Goal: Task Accomplishment & Management: Manage account settings

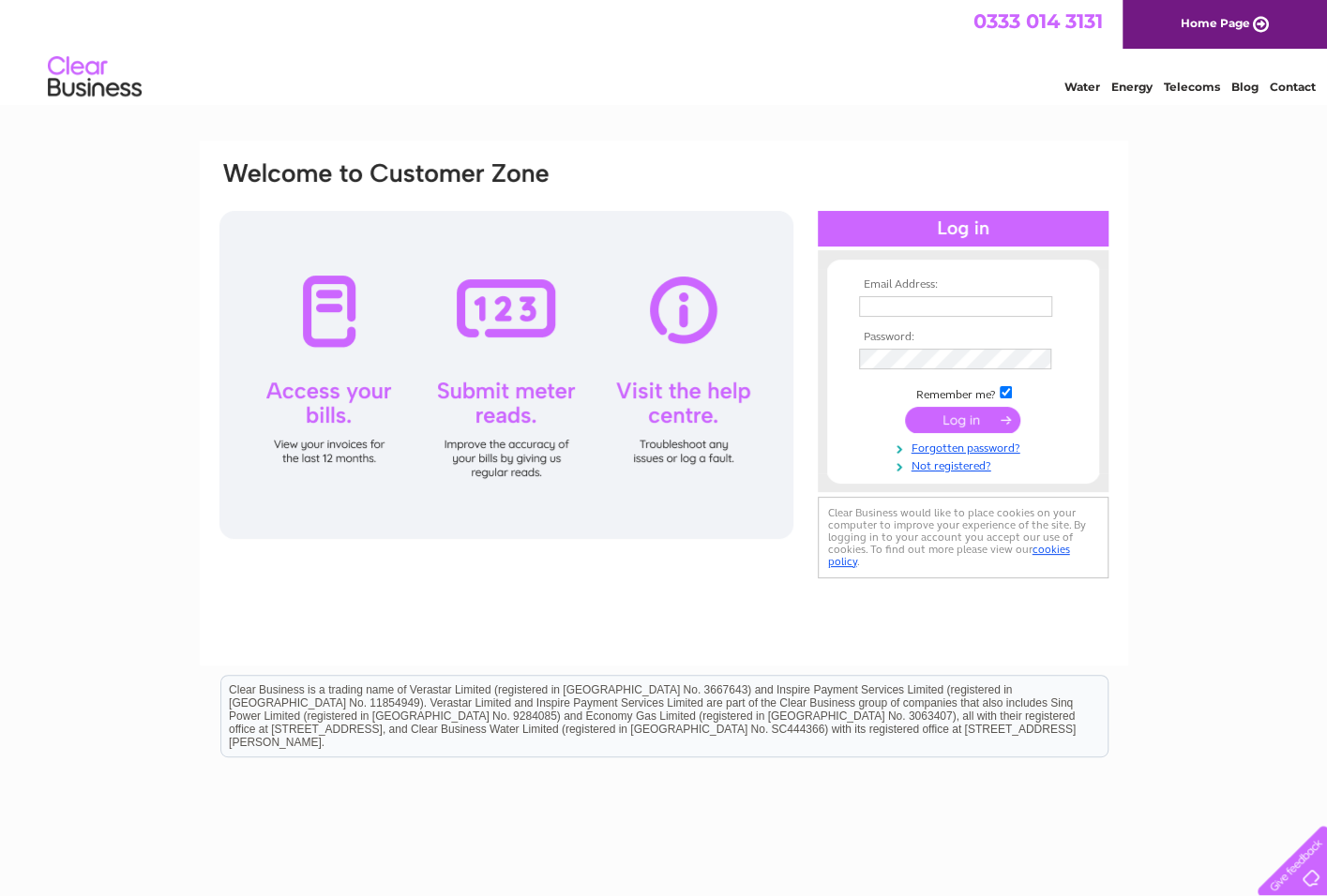
type input "[EMAIL_ADDRESS][DOMAIN_NAME]"
click at [964, 416] on input "submit" at bounding box center [963, 420] width 115 height 26
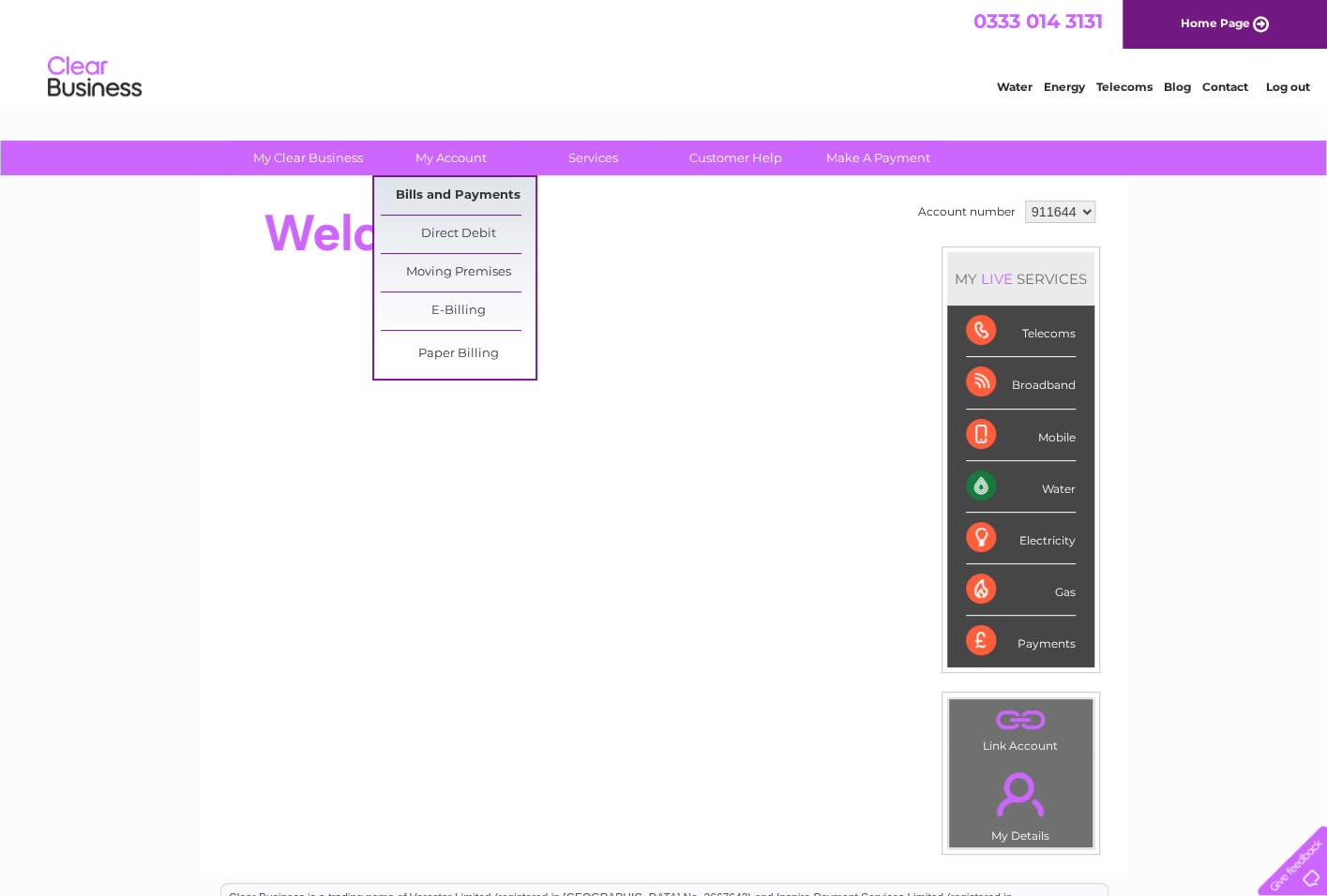
click at [446, 201] on link "Bills and Payments" at bounding box center [458, 196] width 155 height 37
click at [450, 153] on link "My Account" at bounding box center [450, 157] width 155 height 34
click at [444, 192] on link "Bills and Payments" at bounding box center [458, 196] width 155 height 37
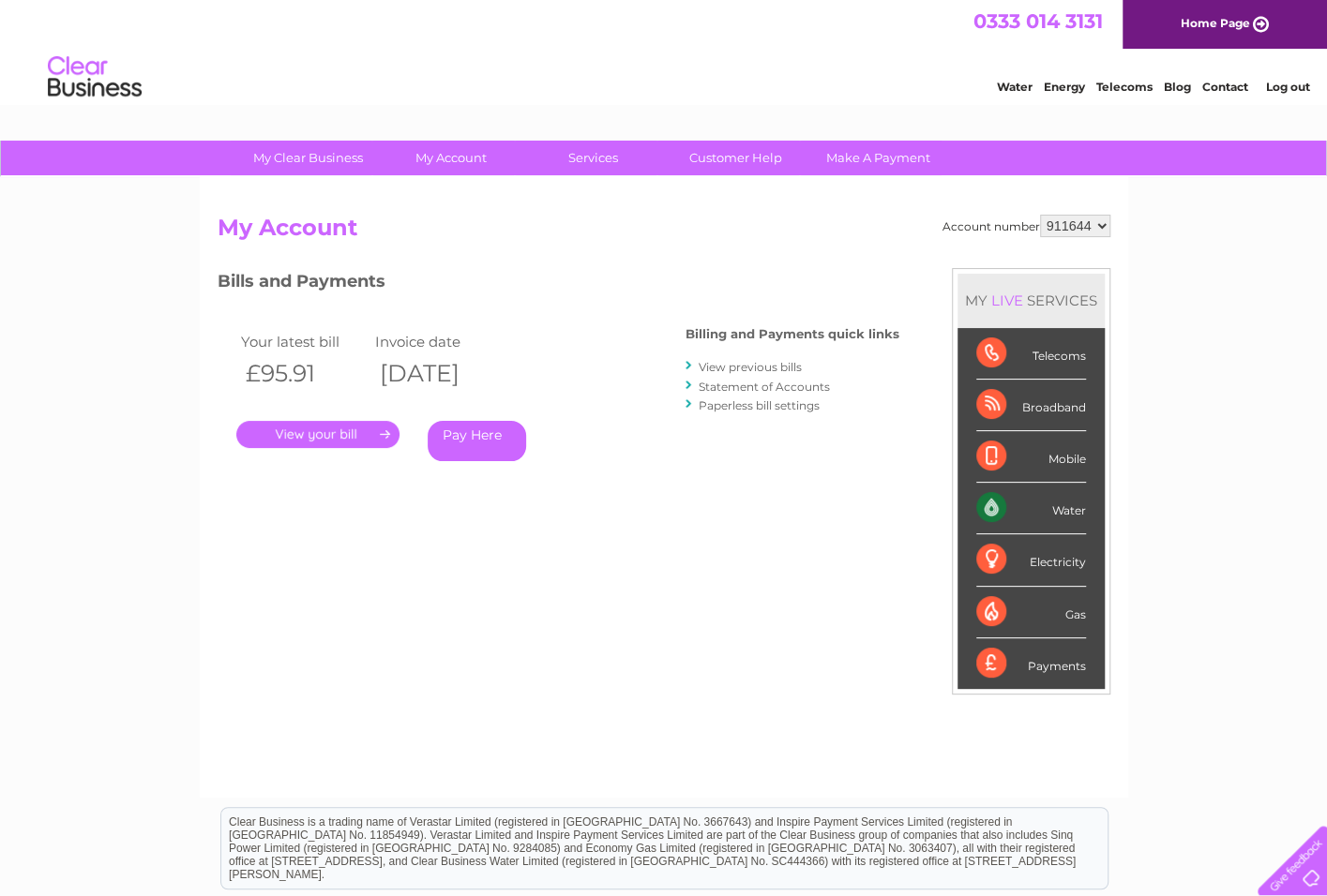
click at [308, 428] on link "." at bounding box center [318, 434] width 163 height 27
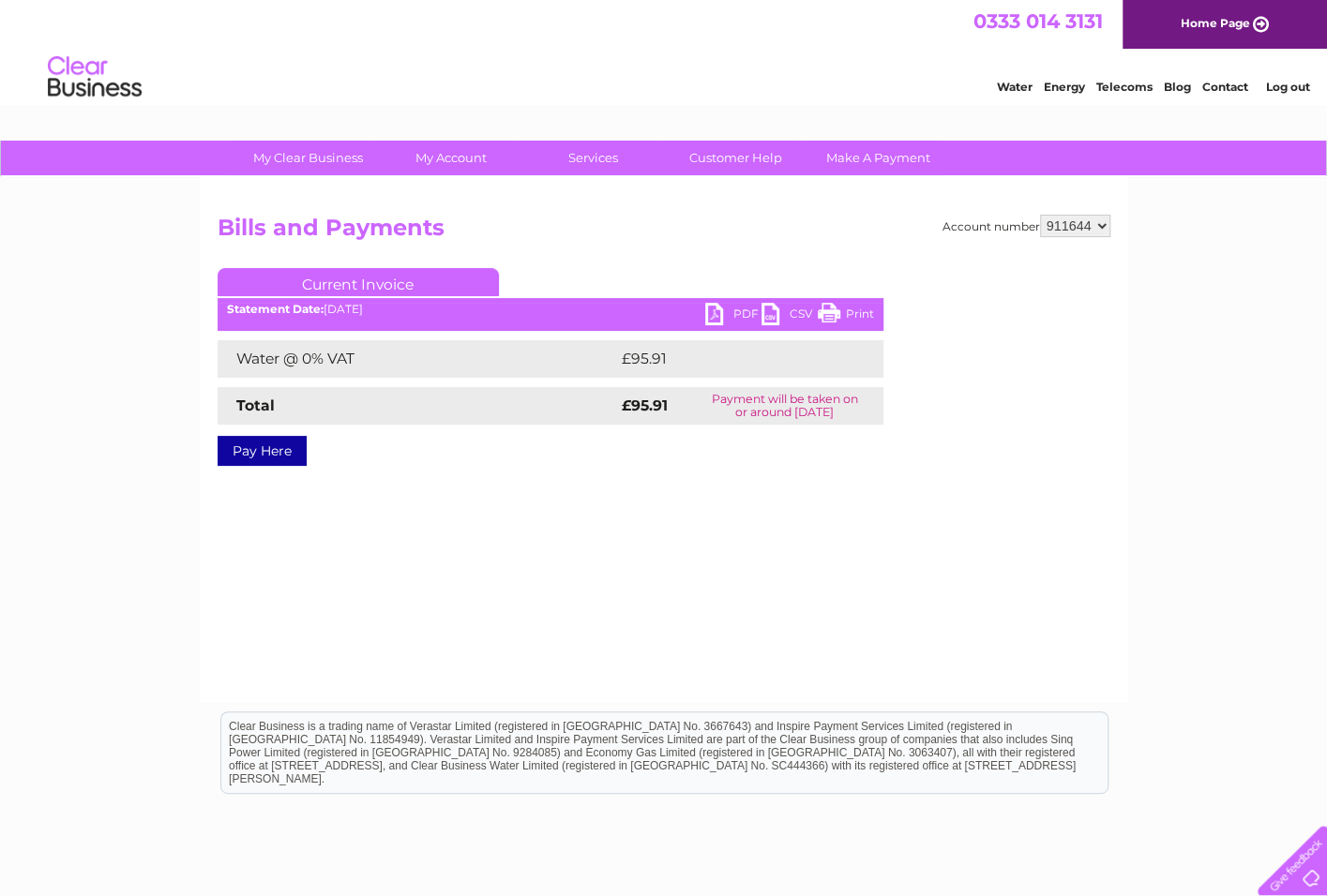
click at [720, 309] on link "PDF" at bounding box center [734, 317] width 57 height 27
